Goal: Complete application form

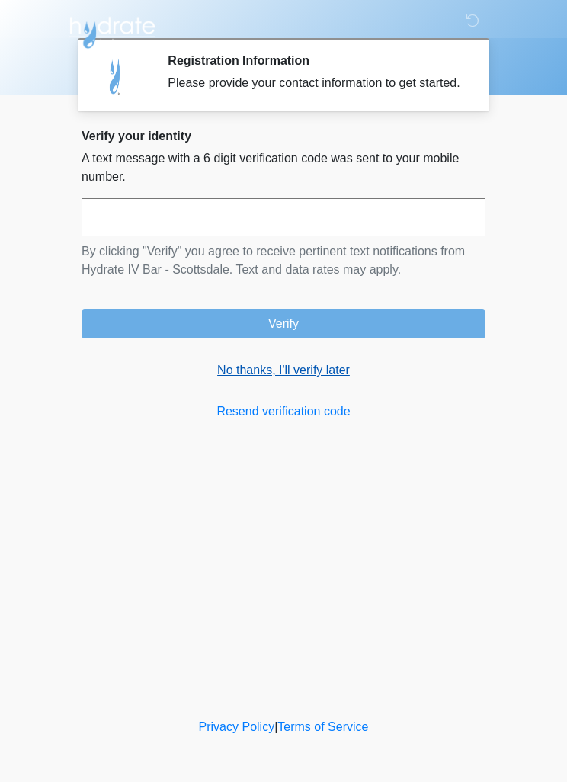
click at [338, 377] on link "No thanks, I'll verify later" at bounding box center [284, 370] width 404 height 18
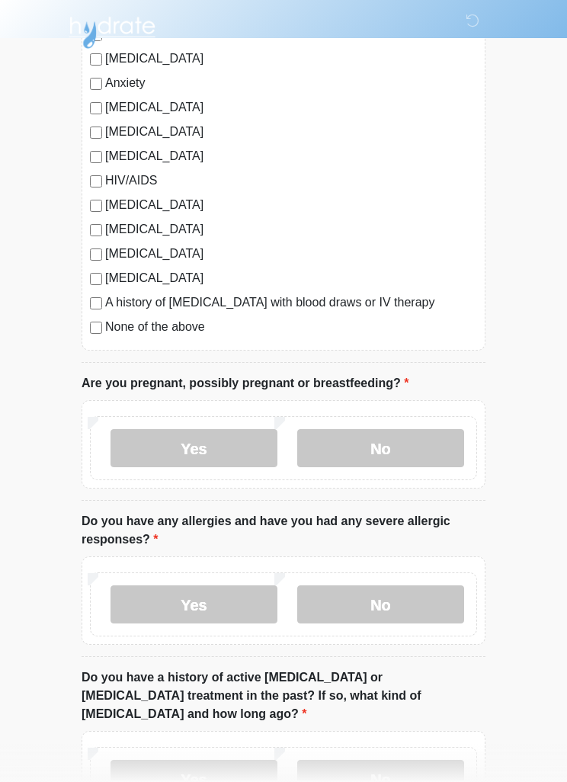
scroll to position [291, 0]
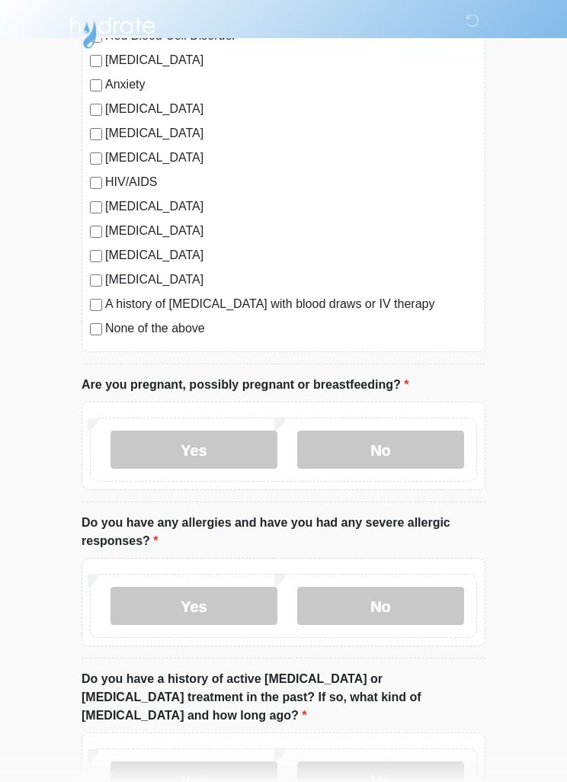
click at [287, 461] on div "Yes No" at bounding box center [283, 450] width 387 height 64
click at [354, 457] on label "No" at bounding box center [380, 450] width 167 height 38
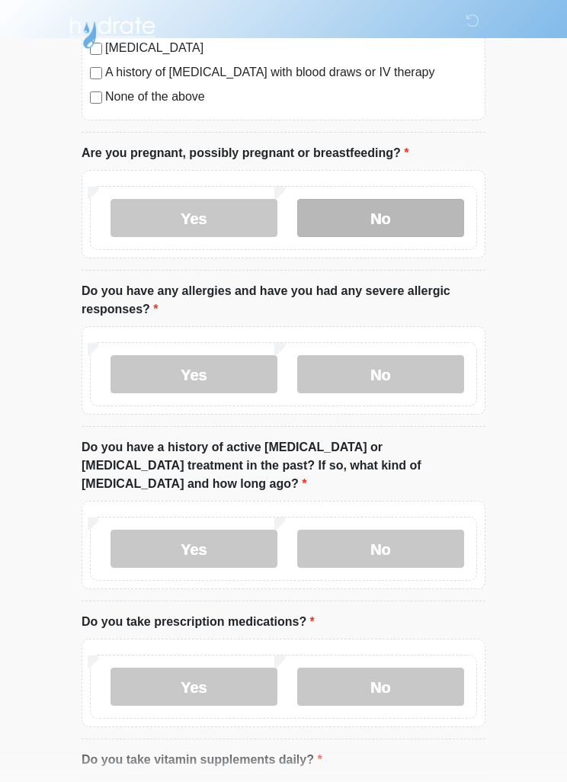
scroll to position [520, 0]
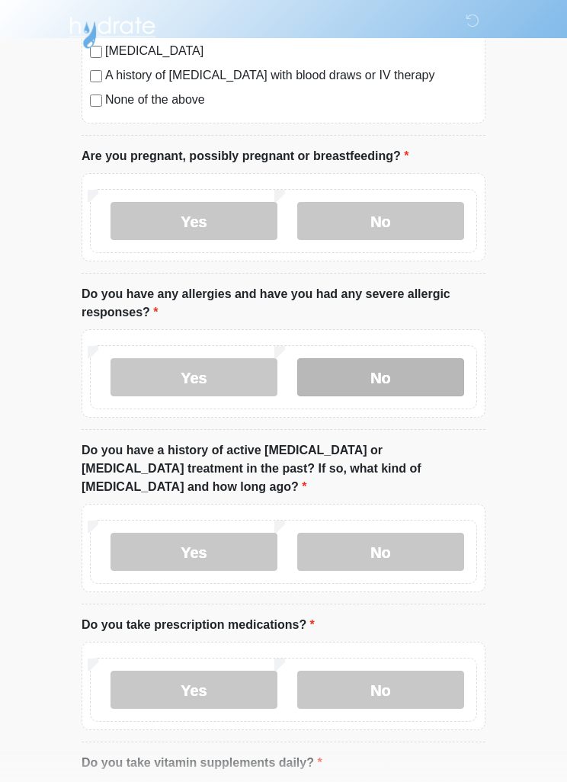
click at [400, 372] on label "No" at bounding box center [380, 377] width 167 height 38
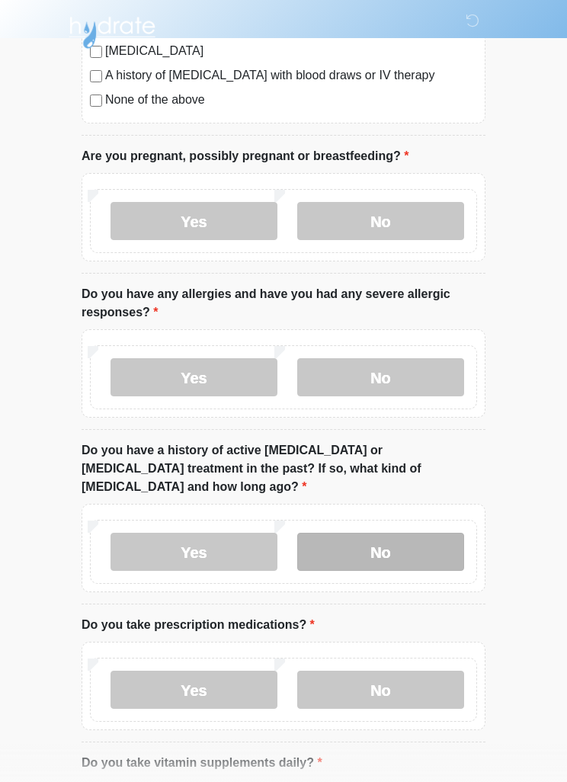
click at [402, 533] on label "No" at bounding box center [380, 552] width 167 height 38
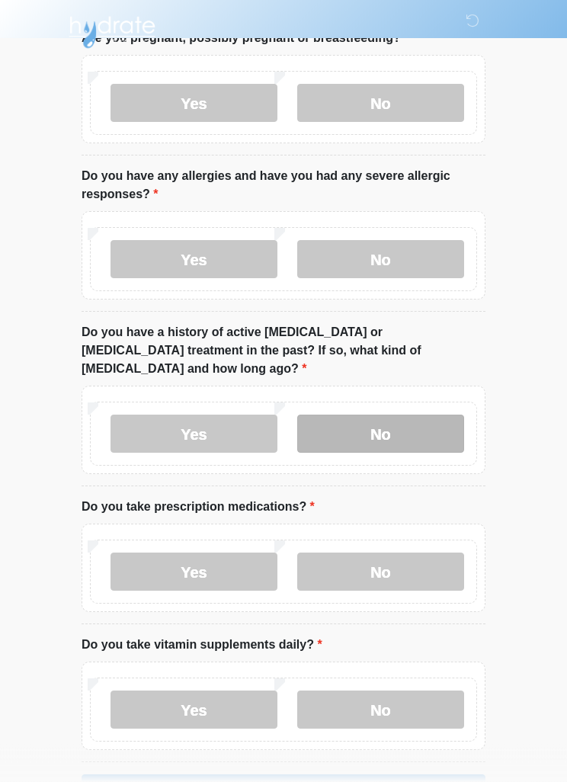
scroll to position [672, 0]
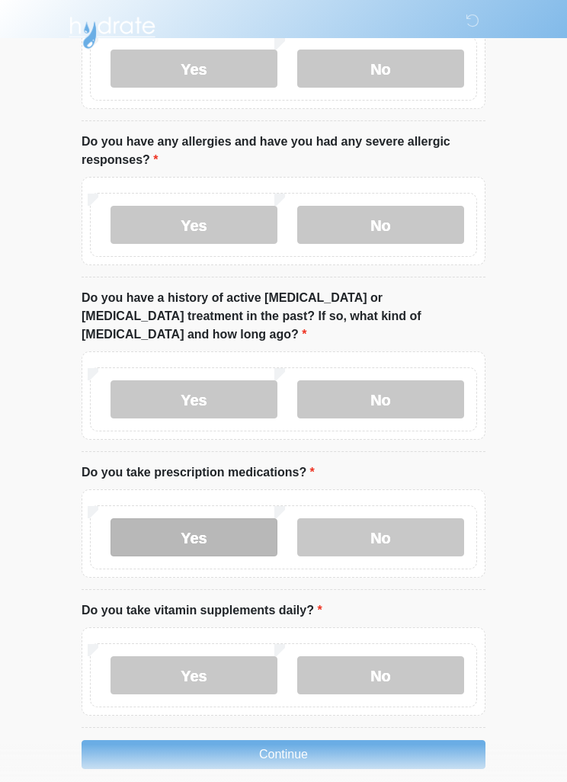
click at [154, 518] on label "Yes" at bounding box center [194, 537] width 167 height 38
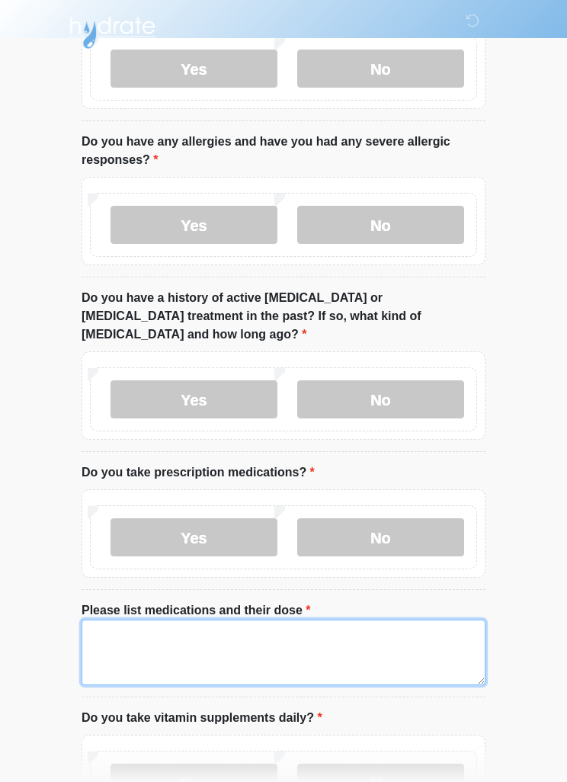
click at [133, 630] on textarea "Please list medications and their dose" at bounding box center [284, 653] width 404 height 66
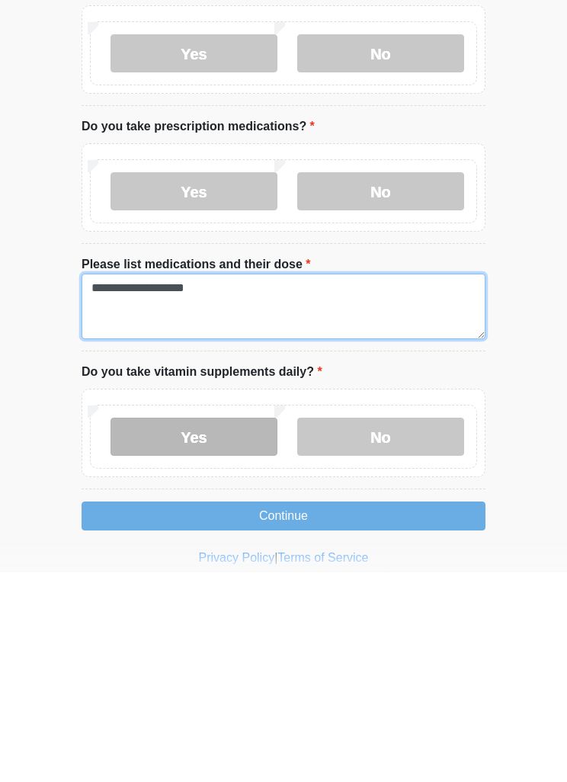
type textarea "**********"
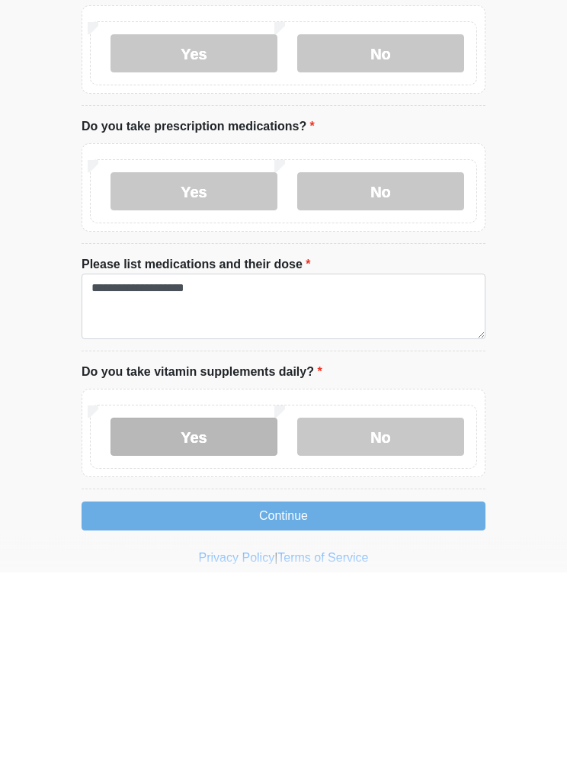
click at [217, 628] on label "Yes" at bounding box center [194, 647] width 167 height 38
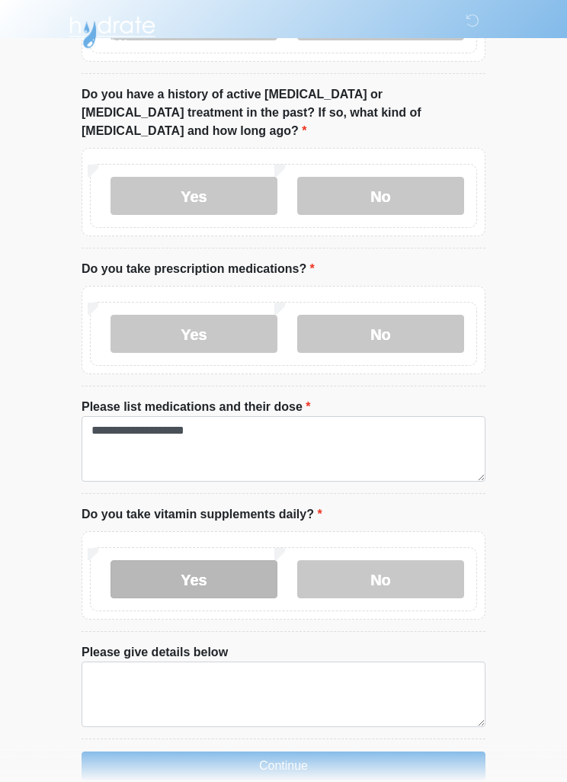
scroll to position [887, 0]
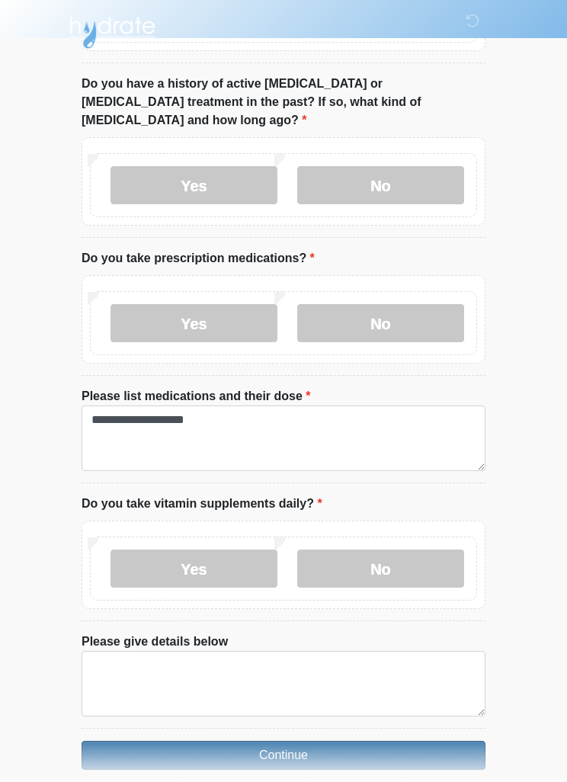
click at [308, 748] on button "Continue" at bounding box center [284, 755] width 404 height 29
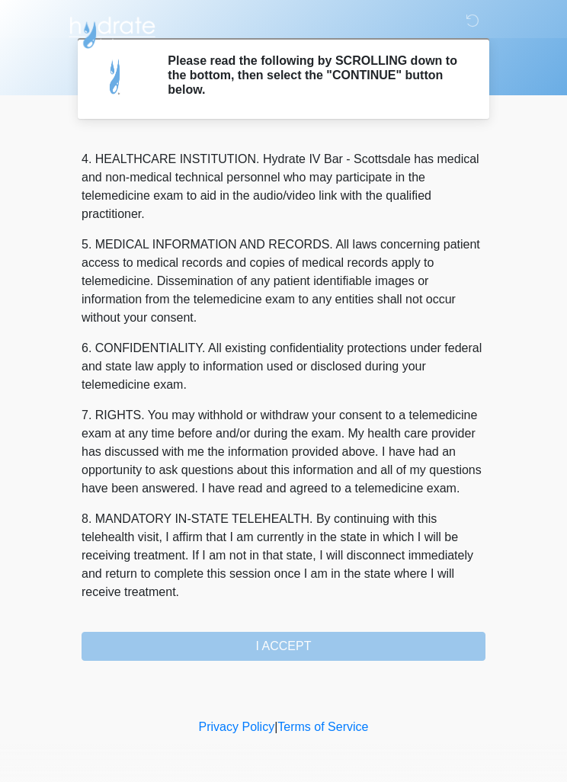
scroll to position [425, 0]
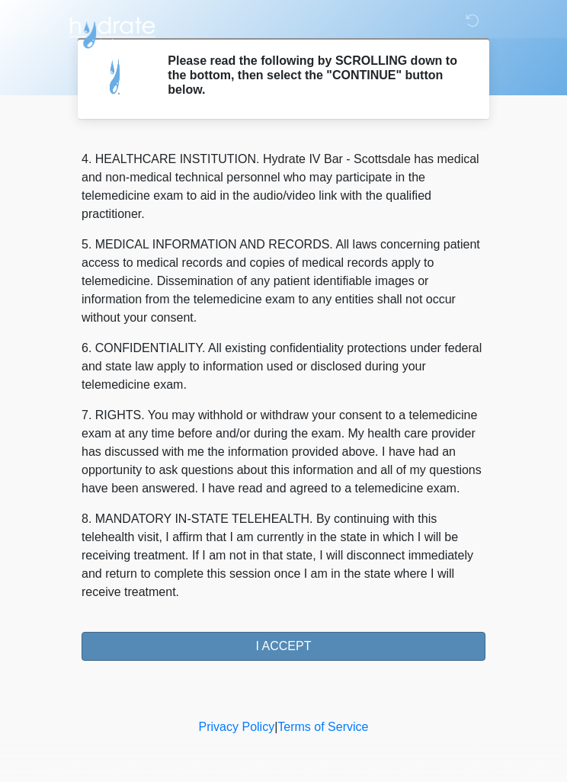
click at [338, 646] on button "I ACCEPT" at bounding box center [284, 646] width 404 height 29
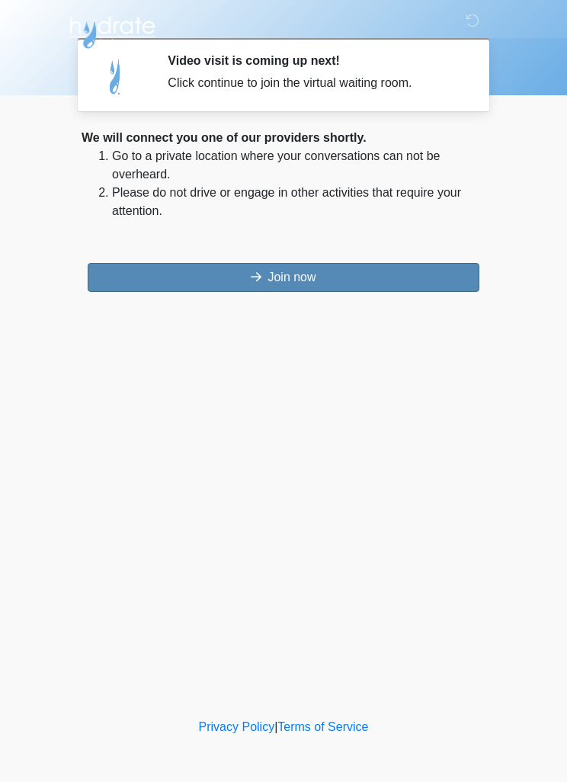
click at [118, 289] on button "Join now" at bounding box center [284, 277] width 392 height 29
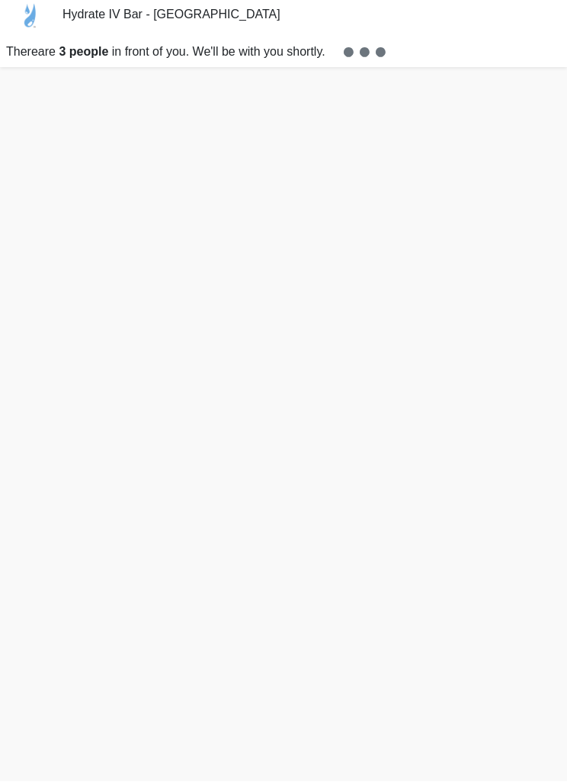
scroll to position [18, 0]
